Goal: Obtain resource: Obtain resource

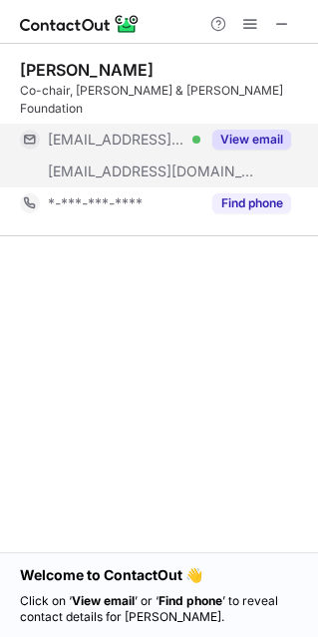
click at [238, 130] on button "View email" at bounding box center [251, 140] width 79 height 20
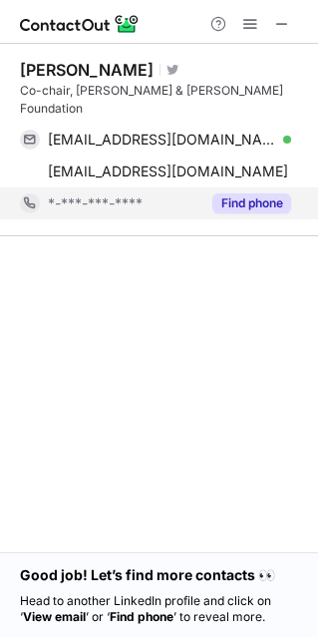
click at [247, 193] on button "Find phone" at bounding box center [251, 203] width 79 height 20
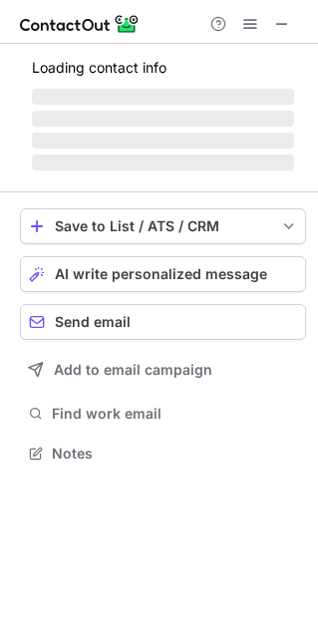
scroll to position [465, 318]
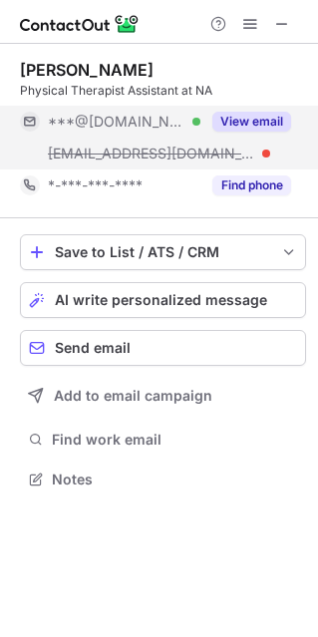
click at [244, 120] on button "View email" at bounding box center [251, 122] width 79 height 20
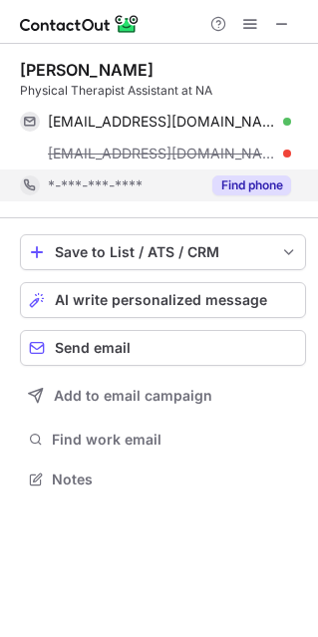
click at [226, 185] on button "Find phone" at bounding box center [251, 186] width 79 height 20
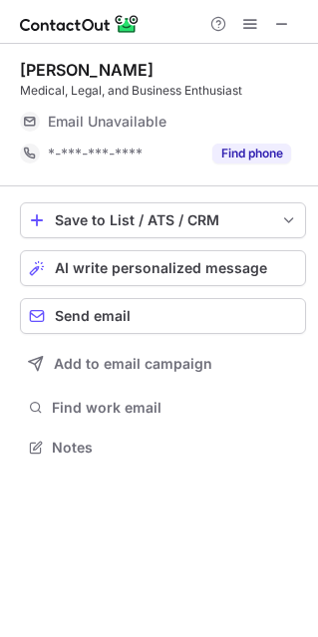
scroll to position [10, 10]
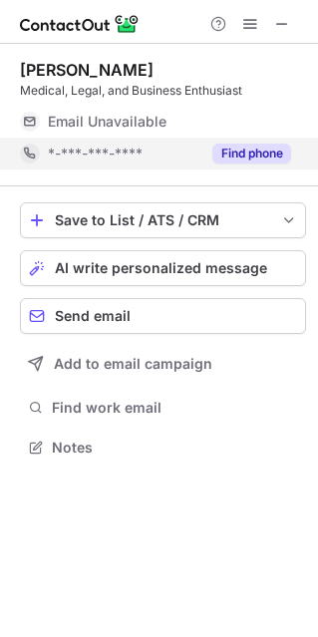
click at [241, 149] on button "Find phone" at bounding box center [251, 154] width 79 height 20
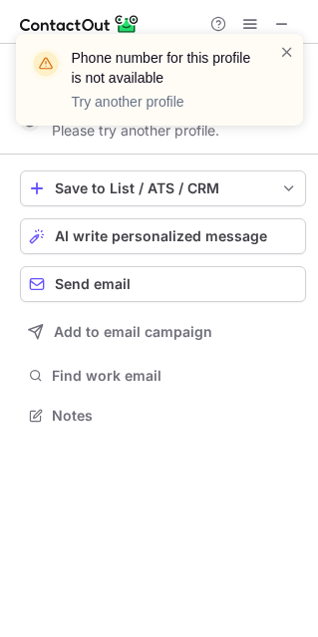
scroll to position [401, 318]
click at [286, 55] on span at bounding box center [287, 52] width 16 height 20
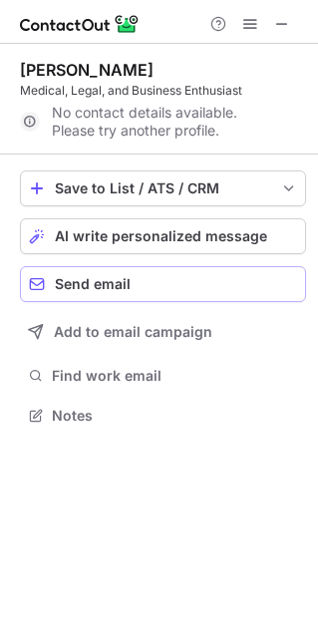
click at [222, 274] on button "Send email" at bounding box center [163, 284] width 286 height 36
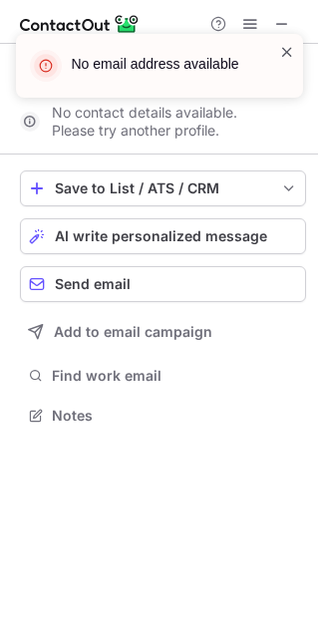
click at [286, 50] on span at bounding box center [287, 52] width 16 height 20
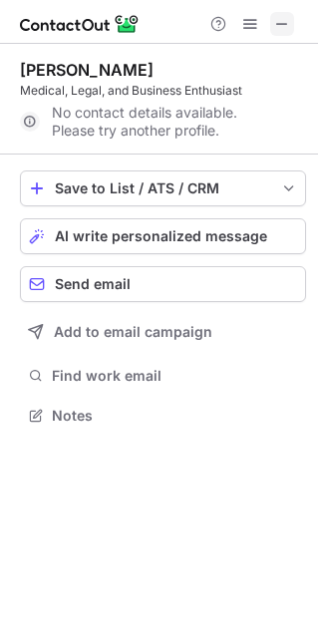
click at [290, 25] on span at bounding box center [282, 24] width 16 height 16
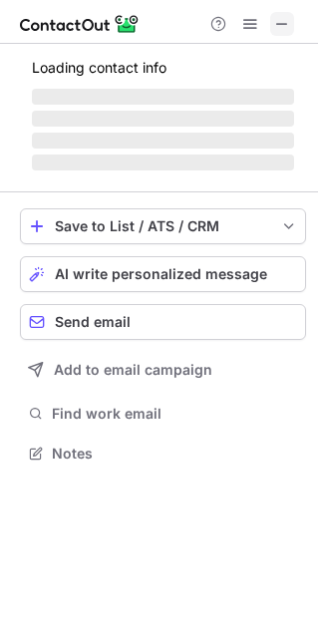
scroll to position [451, 318]
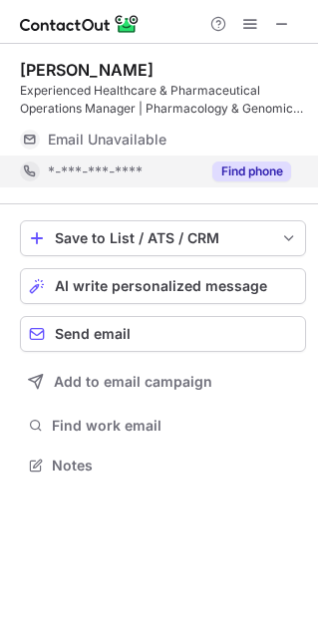
click at [269, 167] on button "Find phone" at bounding box center [251, 172] width 79 height 20
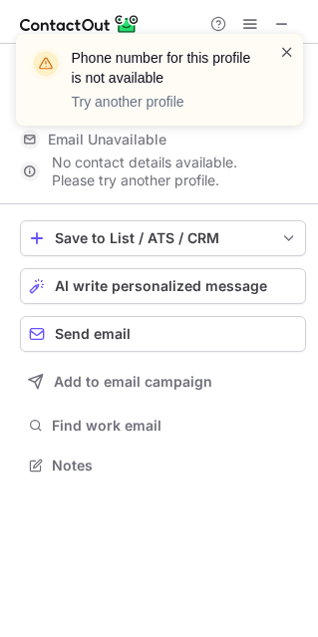
click at [283, 44] on span at bounding box center [287, 52] width 16 height 20
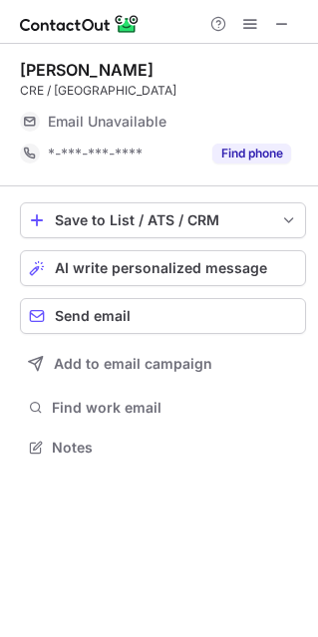
scroll to position [465, 318]
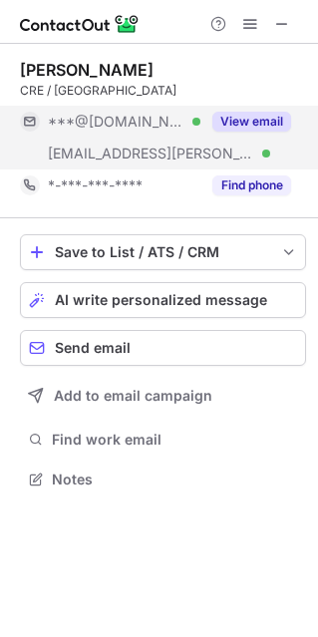
click at [240, 120] on button "View email" at bounding box center [251, 122] width 79 height 20
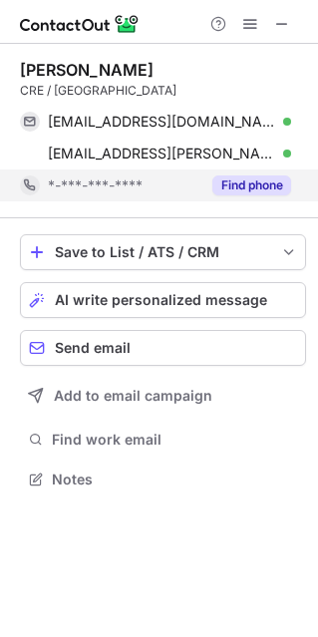
click at [250, 186] on button "Find phone" at bounding box center [251, 186] width 79 height 20
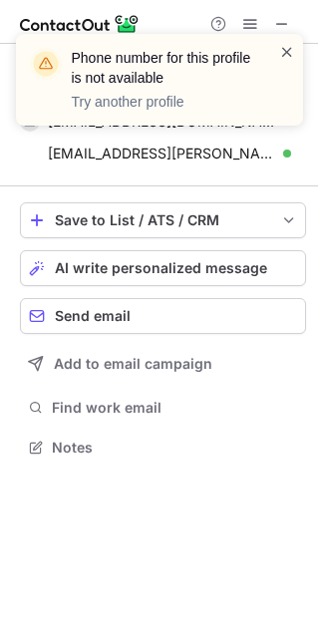
scroll to position [433, 318]
click at [284, 55] on span at bounding box center [287, 52] width 16 height 20
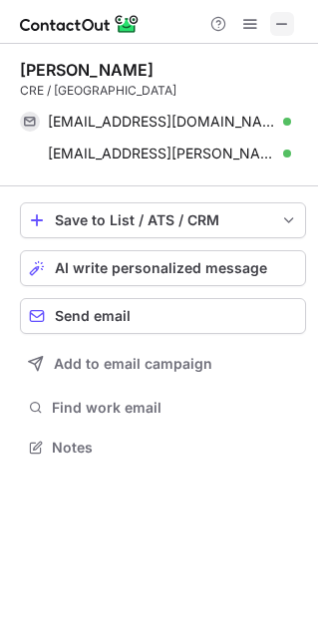
click at [290, 19] on button at bounding box center [282, 24] width 24 height 24
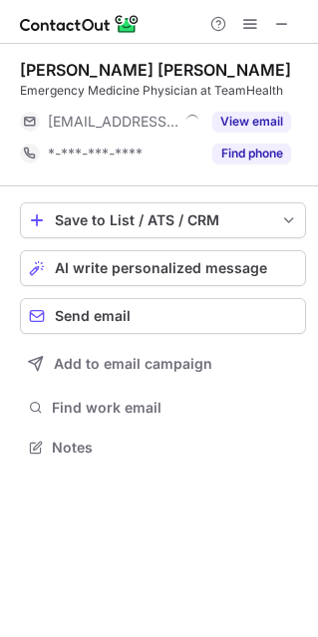
scroll to position [10, 10]
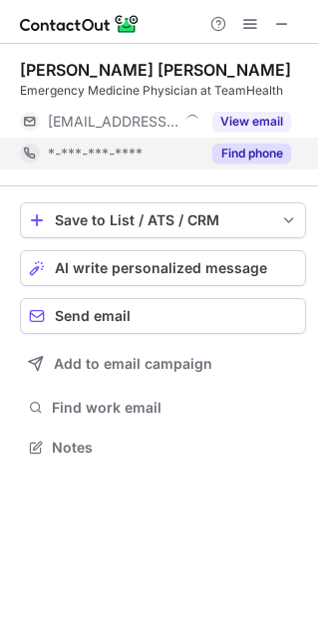
click at [268, 155] on button "Find phone" at bounding box center [251, 154] width 79 height 20
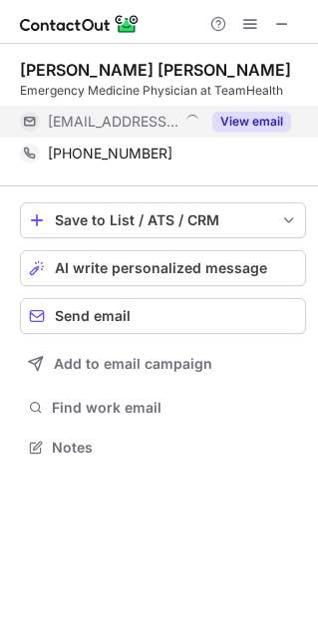
click at [251, 119] on button "View email" at bounding box center [251, 122] width 79 height 20
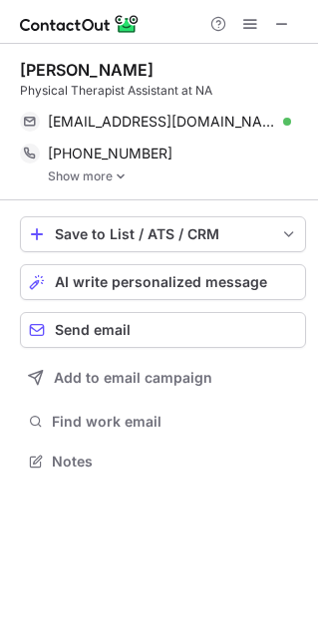
scroll to position [9, 10]
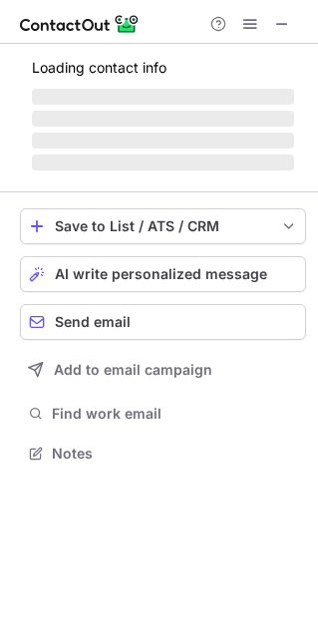
scroll to position [483, 318]
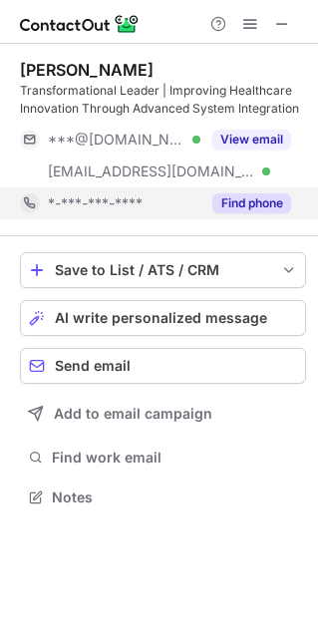
click at [237, 201] on button "Find phone" at bounding box center [251, 203] width 79 height 20
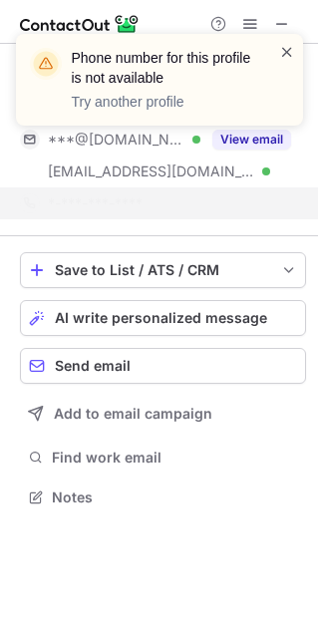
click at [280, 54] on span at bounding box center [287, 52] width 16 height 20
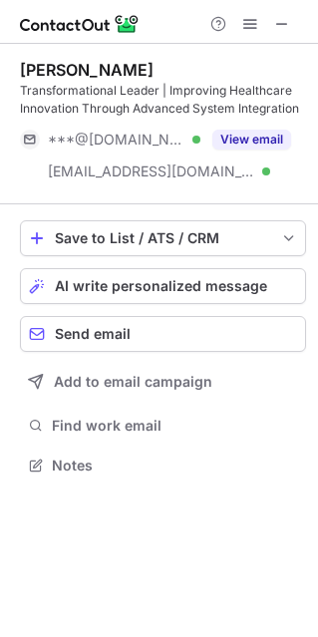
scroll to position [451, 318]
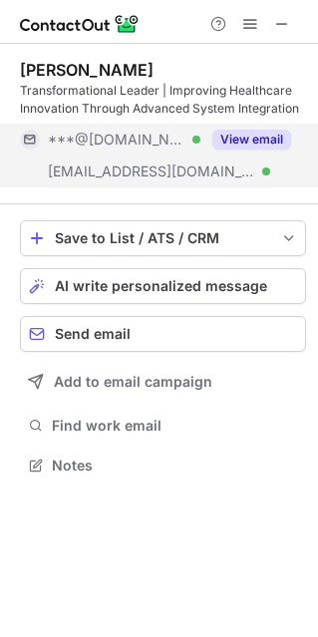
click at [248, 136] on button "View email" at bounding box center [251, 140] width 79 height 20
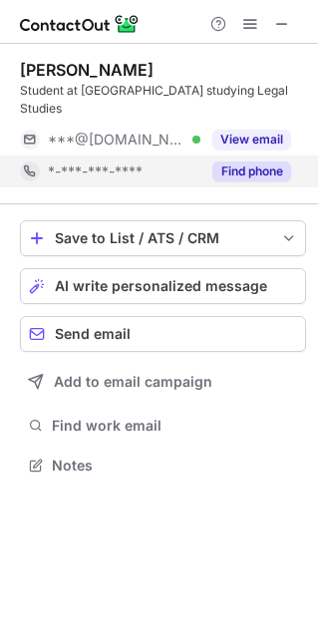
click at [263, 173] on button "Find phone" at bounding box center [251, 172] width 79 height 20
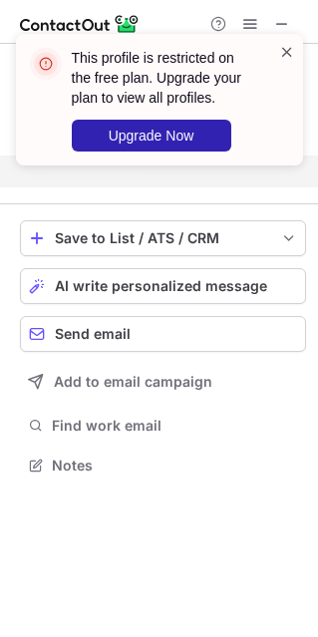
scroll to position [419, 318]
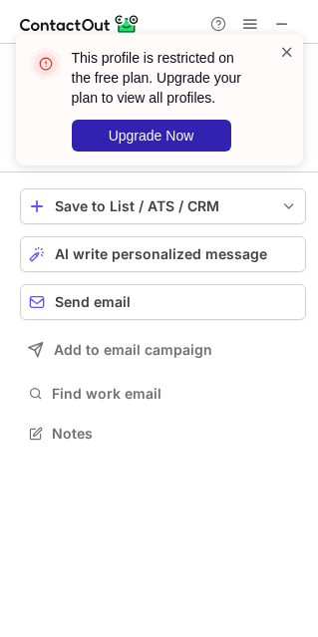
click at [279, 49] on span at bounding box center [287, 52] width 16 height 20
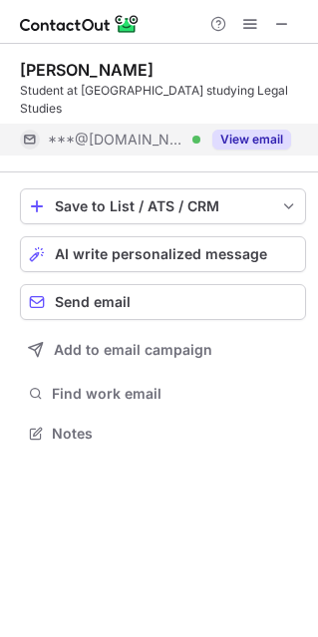
click at [244, 135] on button "View email" at bounding box center [251, 140] width 79 height 20
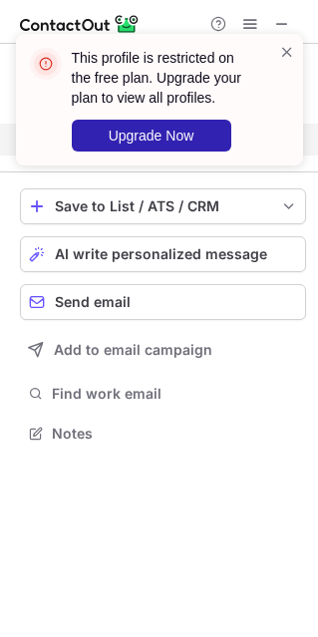
click at [272, 43] on div "This profile is restricted on the free plan. Upgrade your plan to view all prof…" at bounding box center [151, 100] width 255 height 116
click at [286, 46] on span at bounding box center [287, 52] width 16 height 20
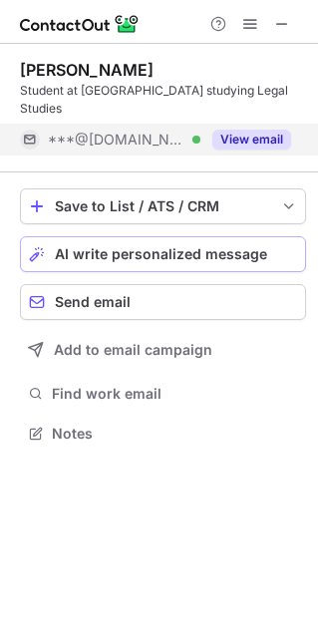
click at [206, 247] on span "AI write personalized message" at bounding box center [161, 254] width 212 height 16
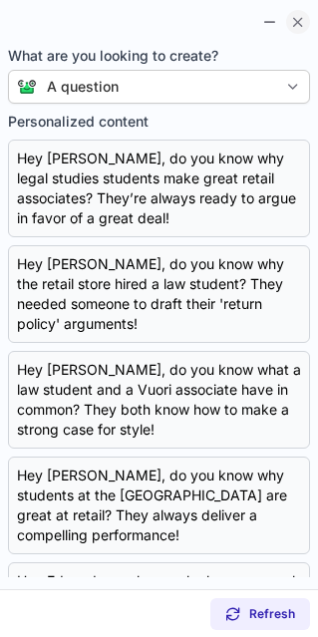
click at [293, 20] on span at bounding box center [298, 22] width 16 height 16
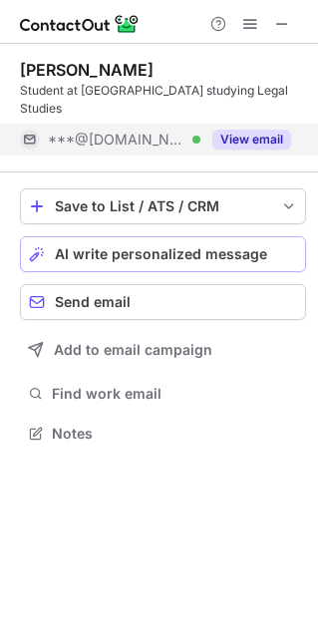
click at [293, 20] on button at bounding box center [282, 24] width 24 height 24
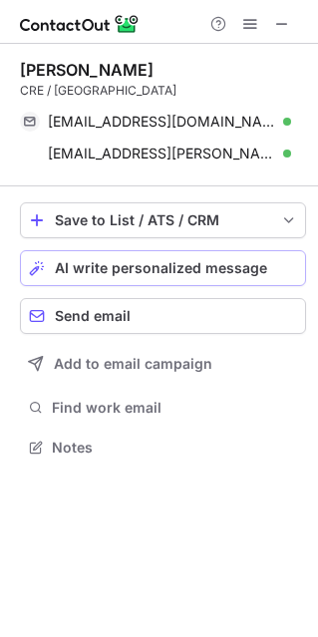
scroll to position [10, 10]
click at [172, 264] on span "AI write personalized message" at bounding box center [161, 268] width 212 height 16
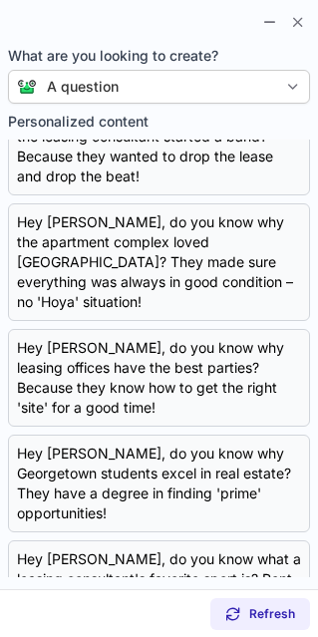
scroll to position [0, 0]
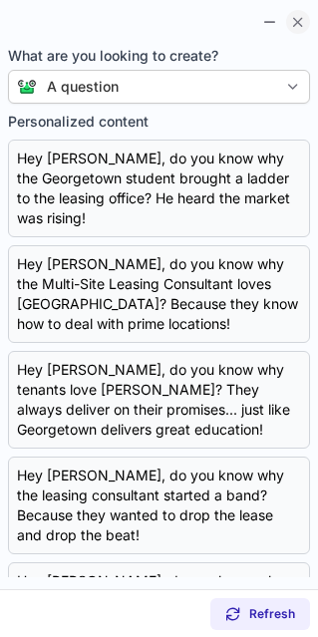
click at [301, 31] on button at bounding box center [298, 22] width 24 height 24
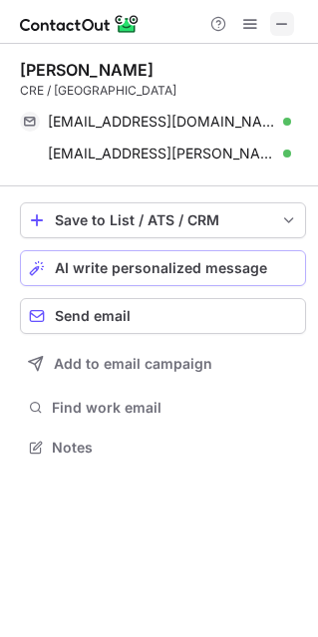
click at [284, 23] on span at bounding box center [282, 24] width 16 height 16
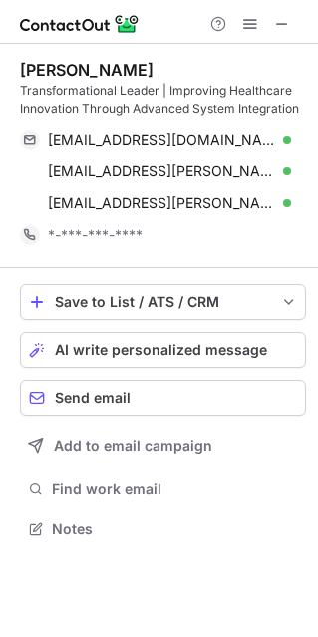
scroll to position [515, 318]
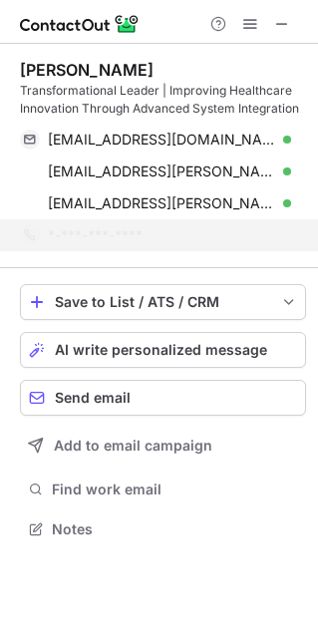
click at [230, 243] on div "*-***-***-****" at bounding box center [169, 235] width 243 height 18
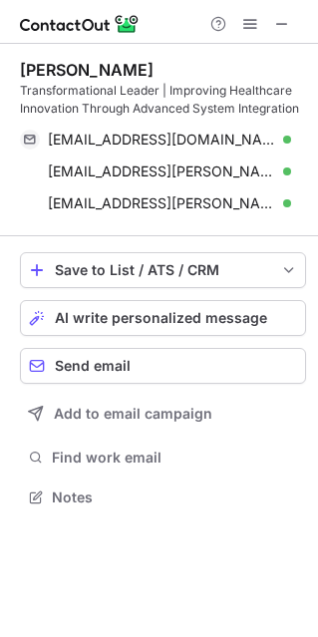
scroll to position [483, 318]
click at [216, 320] on span "AI write personalized message" at bounding box center [161, 318] width 212 height 16
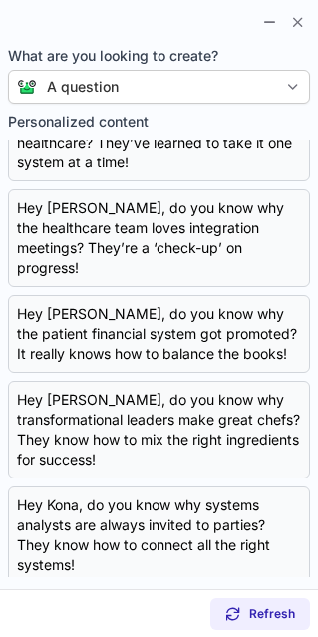
scroll to position [0, 0]
